Goal: Check status: Check status

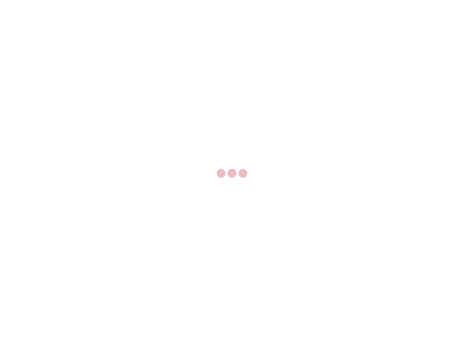
select select "US"
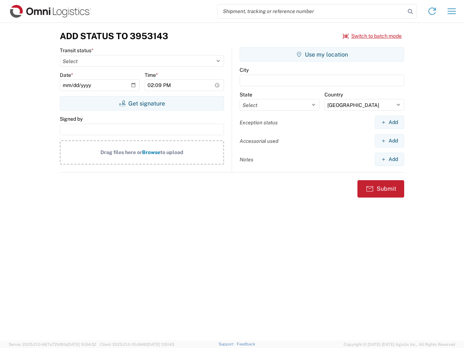
click at [311, 11] on input "search" at bounding box center [311, 11] width 188 height 14
click at [410, 12] on icon at bounding box center [410, 12] width 10 height 10
click at [432, 11] on icon at bounding box center [432, 11] width 12 height 12
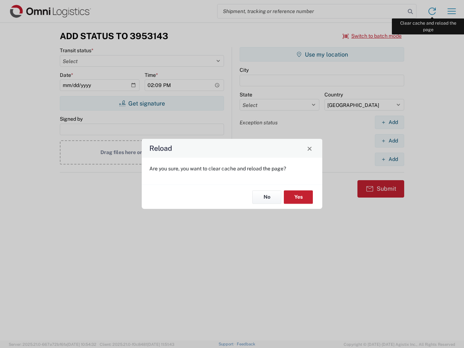
click at [452, 11] on div "Reload Are you sure, you want to clear cache and reload the page? No Yes" at bounding box center [232, 174] width 464 height 348
click at [372, 36] on div "Reload Are you sure, you want to clear cache and reload the page? No Yes" at bounding box center [232, 174] width 464 height 348
click at [142, 103] on div "Reload Are you sure, you want to clear cache and reload the page? No Yes" at bounding box center [232, 174] width 464 height 348
click at [322, 54] on div "Reload Are you sure, you want to clear cache and reload the page? No Yes" at bounding box center [232, 174] width 464 height 348
click at [389, 122] on div "Reload Are you sure, you want to clear cache and reload the page? No Yes" at bounding box center [232, 174] width 464 height 348
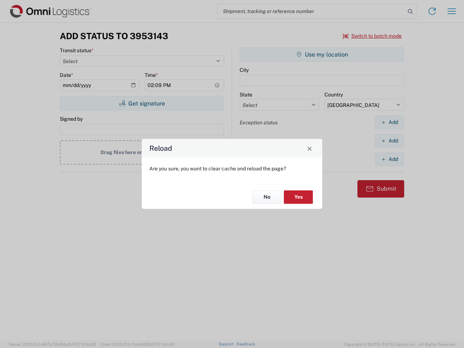
click at [389, 141] on div "Reload Are you sure, you want to clear cache and reload the page? No Yes" at bounding box center [232, 174] width 464 height 348
click at [389, 159] on div "Reload Are you sure, you want to clear cache and reload the page? No Yes" at bounding box center [232, 174] width 464 height 348
